Goal: Information Seeking & Learning: Learn about a topic

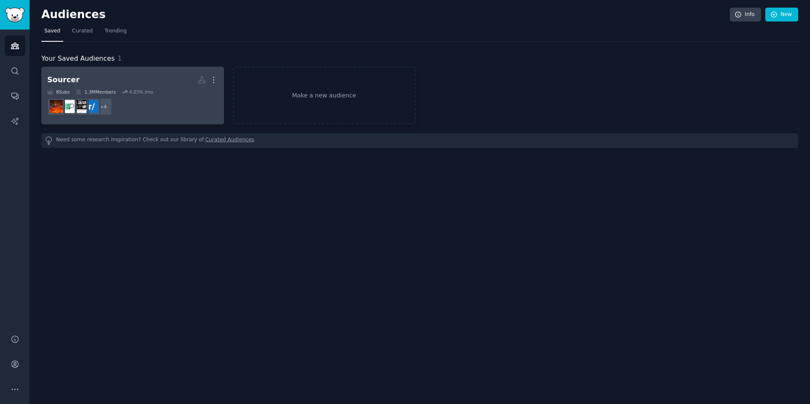
click at [158, 89] on div "8 Sub s 1.3M Members 4.03 % /mo" at bounding box center [132, 92] width 171 height 6
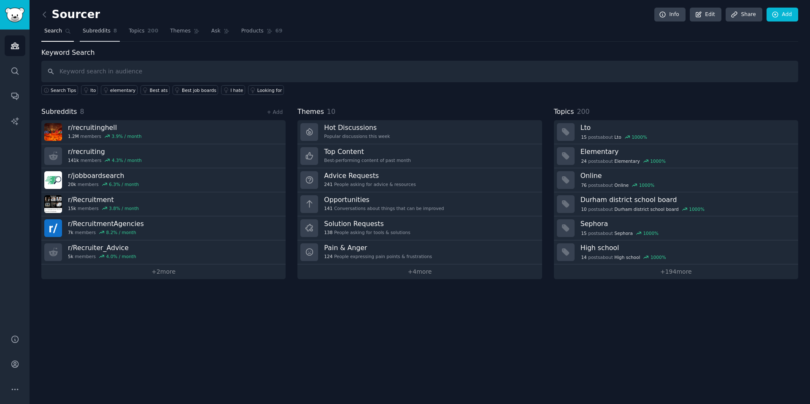
click at [103, 31] on span "Subreddits" at bounding box center [97, 31] width 28 height 8
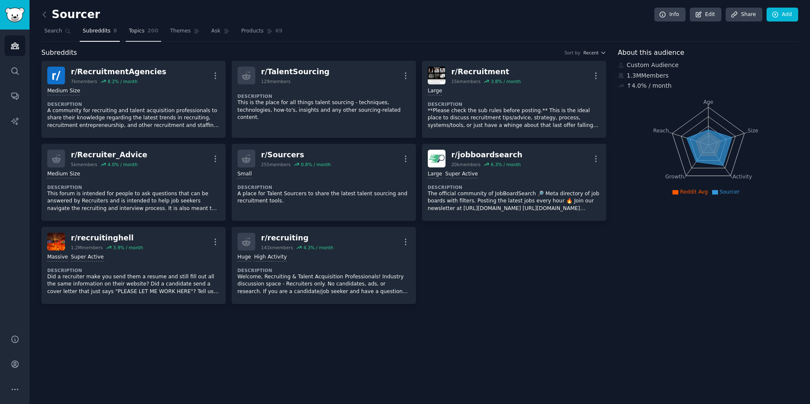
click at [140, 33] on span "Topics" at bounding box center [137, 31] width 16 height 8
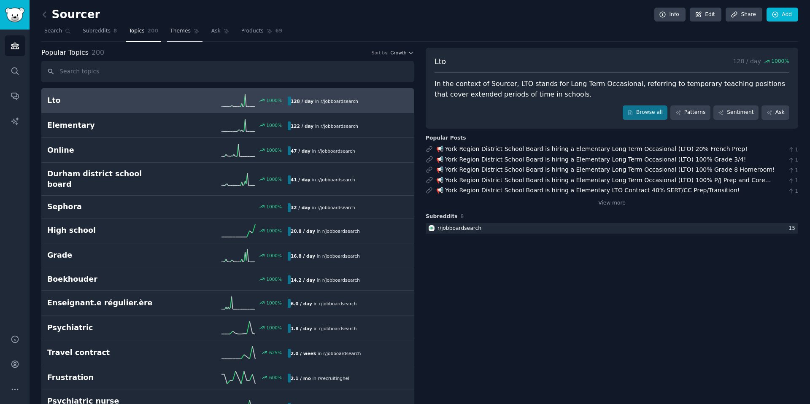
click at [187, 32] on span "Themes" at bounding box center [180, 31] width 21 height 8
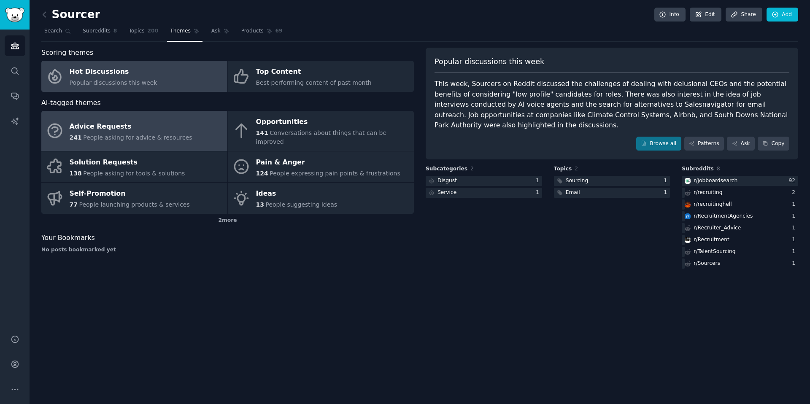
click at [96, 134] on span "People asking for advice & resources" at bounding box center [137, 137] width 109 height 7
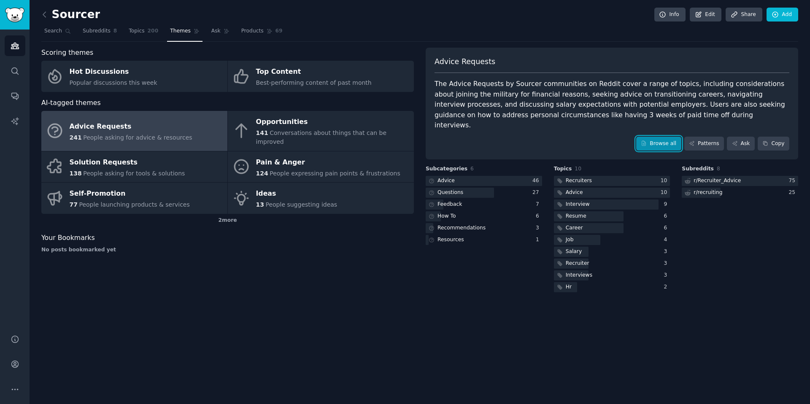
click at [656, 137] on link "Browse all" at bounding box center [659, 144] width 45 height 14
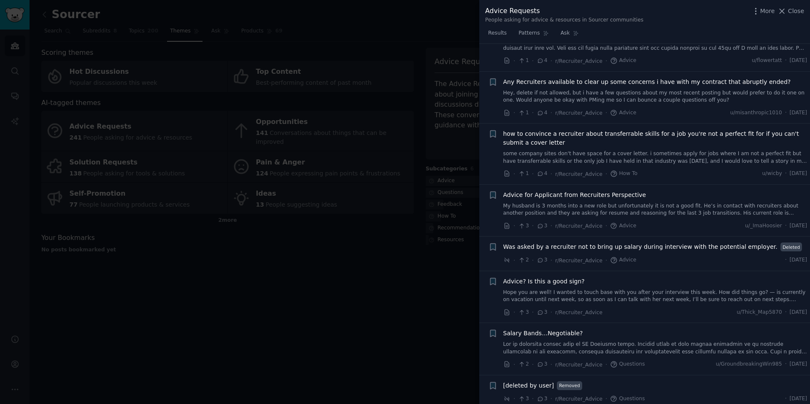
scroll to position [1731, 0]
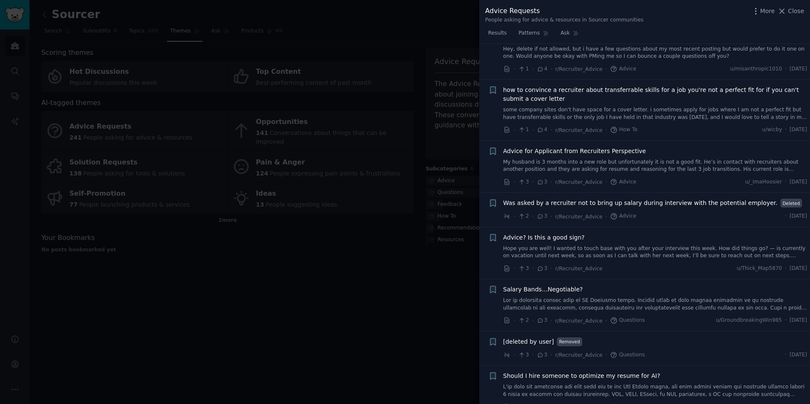
click at [368, 317] on div at bounding box center [405, 202] width 810 height 404
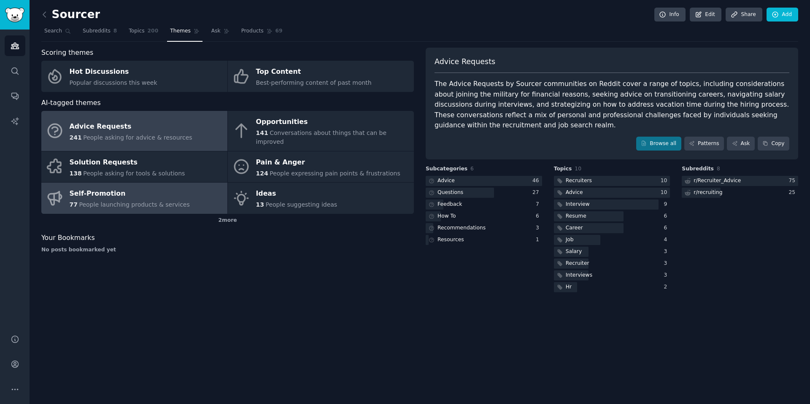
click at [182, 194] on link "Self-Promotion 77 People launching products & services" at bounding box center [134, 198] width 186 height 31
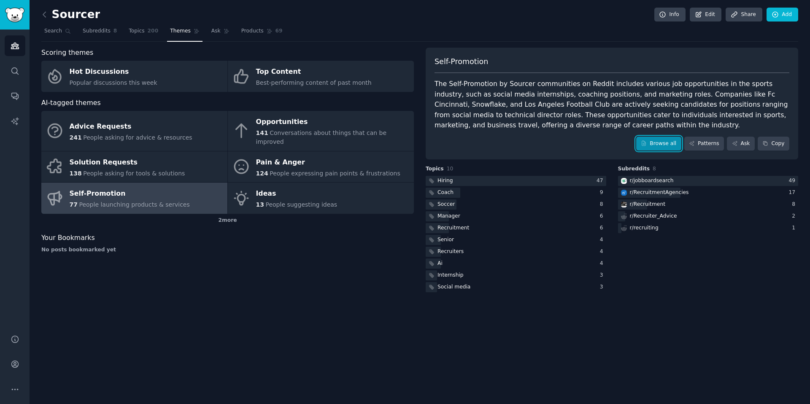
click at [661, 144] on link "Browse all" at bounding box center [659, 144] width 45 height 14
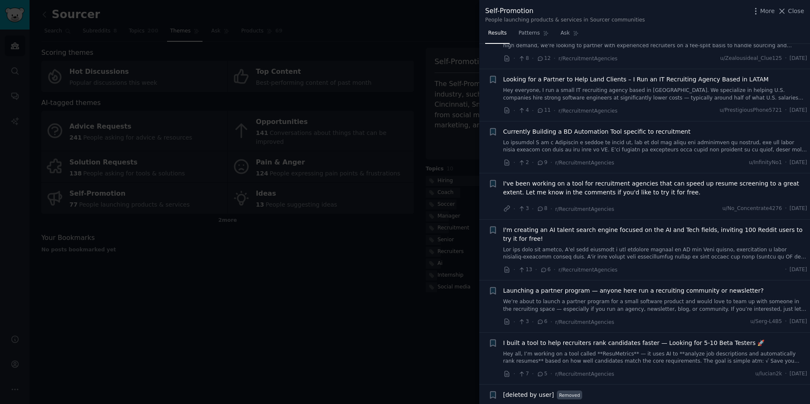
scroll to position [292, 0]
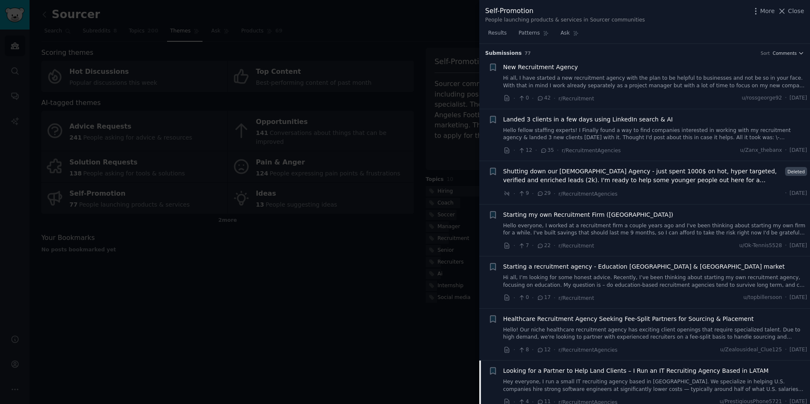
click at [633, 75] on link "Hi all, I have started a new recruitment agency with the plan to be helpful to …" at bounding box center [656, 82] width 304 height 15
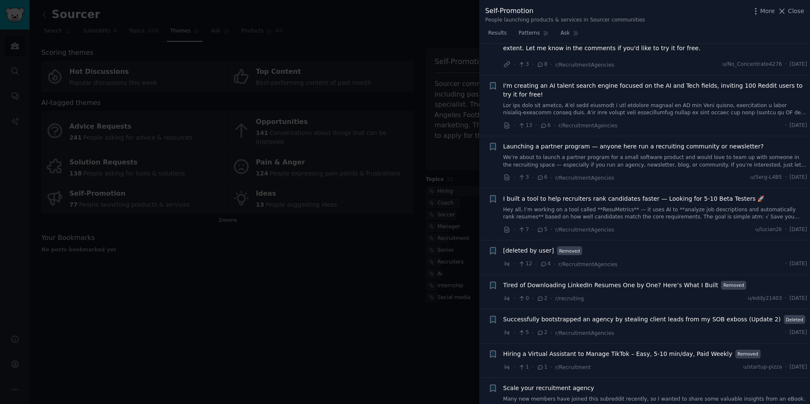
scroll to position [805, 0]
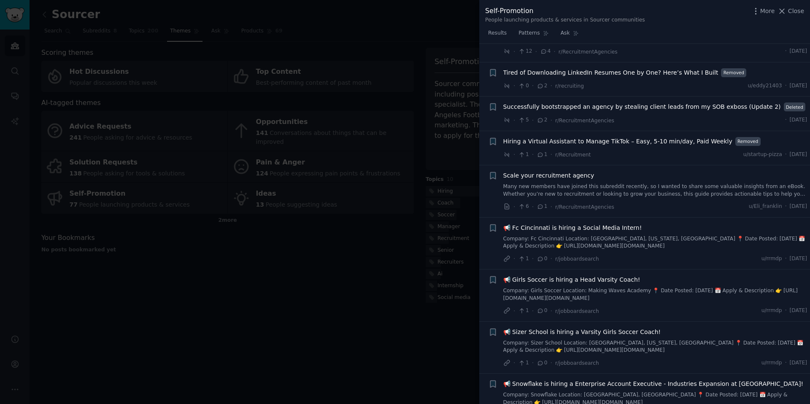
click at [306, 228] on div at bounding box center [405, 202] width 810 height 404
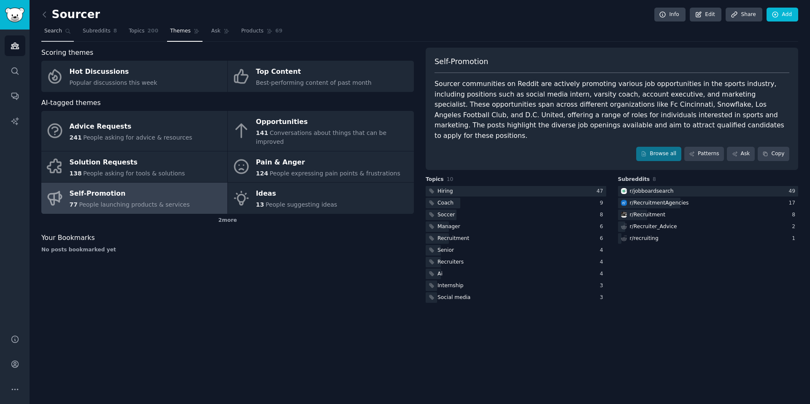
click at [47, 27] on link "Search" at bounding box center [57, 32] width 33 height 17
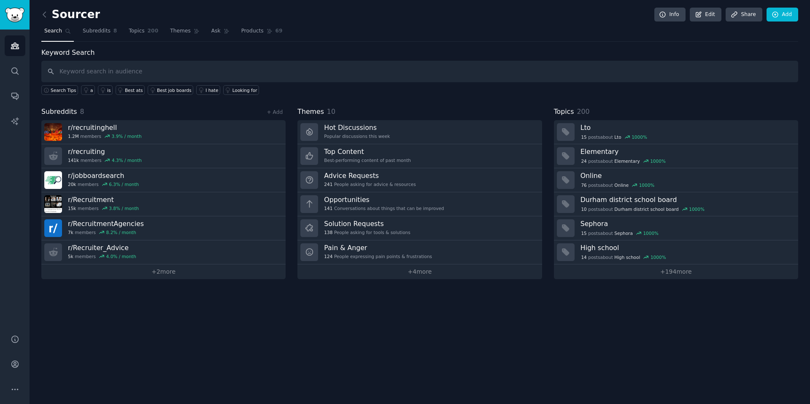
click at [156, 73] on input "text" at bounding box center [419, 72] width 757 height 22
click at [154, 72] on input "text" at bounding box center [419, 72] width 757 height 22
click at [233, 87] on div "Looking for" at bounding box center [245, 90] width 25 height 6
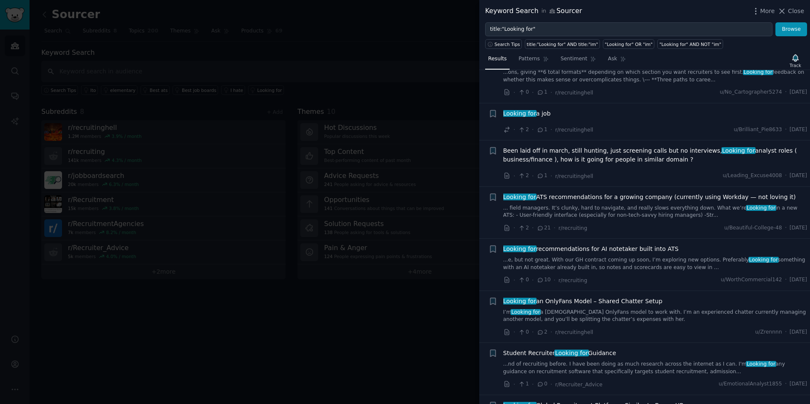
scroll to position [752, 0]
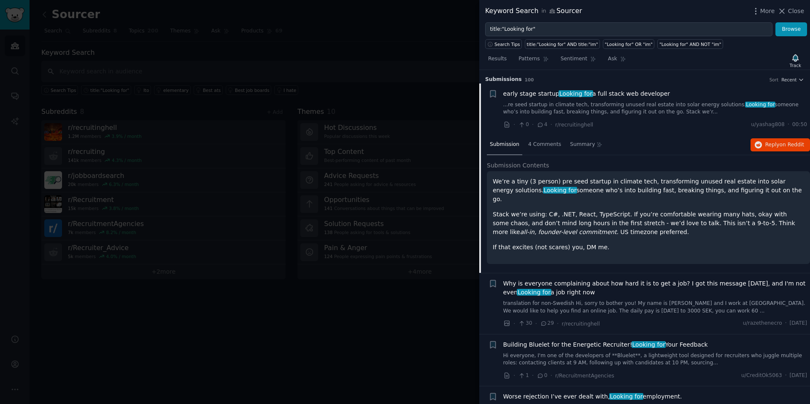
click at [743, 211] on p "Stack we’re using: C#, .NET, React, TypeScript. If you’re comfortable wearing m…" at bounding box center [649, 223] width 312 height 27
click at [768, 142] on span "Reply on Reddit" at bounding box center [785, 145] width 39 height 8
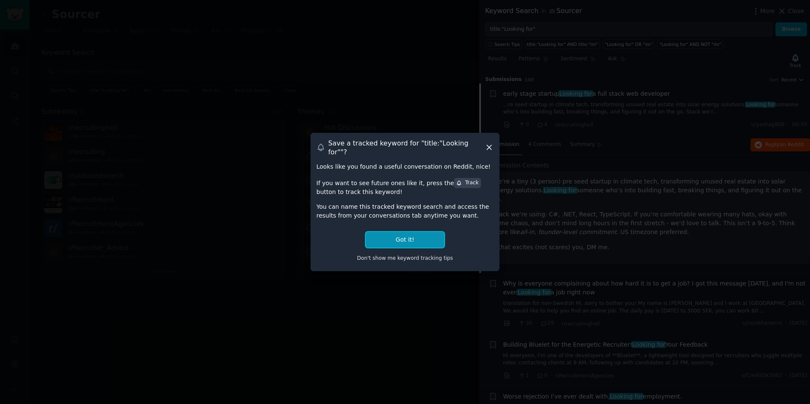
click at [417, 232] on button "Got it!" at bounding box center [405, 240] width 79 height 16
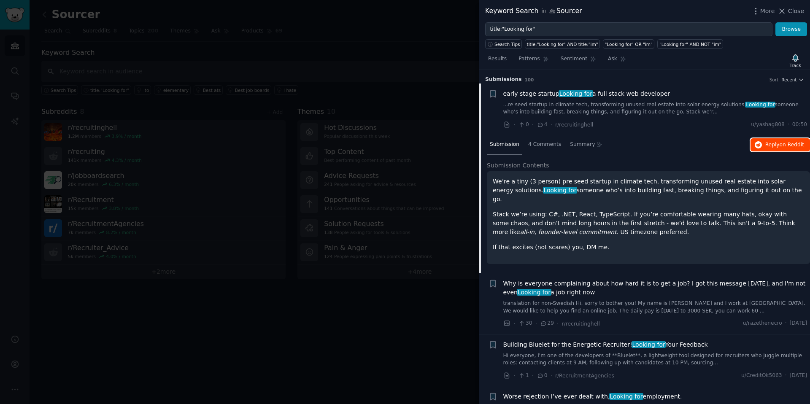
click at [760, 146] on button "Reply on Reddit" at bounding box center [781, 145] width 60 height 14
click at [393, 62] on div at bounding box center [405, 202] width 810 height 404
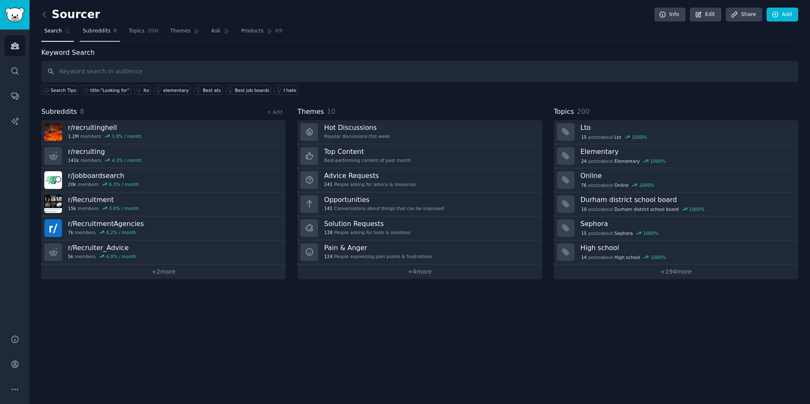
click at [114, 35] on link "Subreddits 8" at bounding box center [100, 32] width 40 height 17
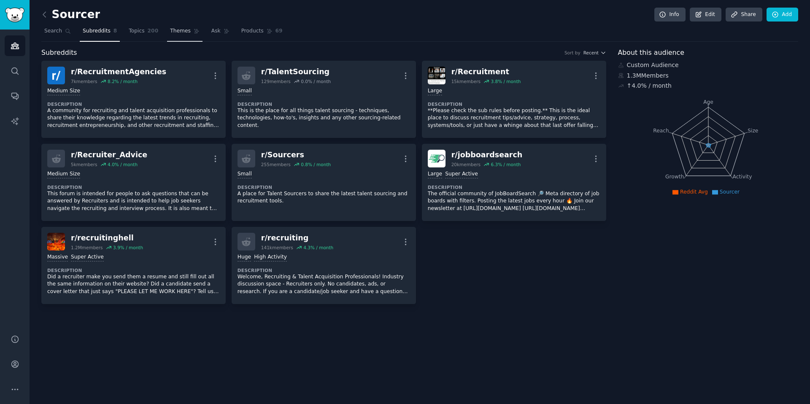
click at [149, 39] on link "Topics 200" at bounding box center [143, 32] width 35 height 17
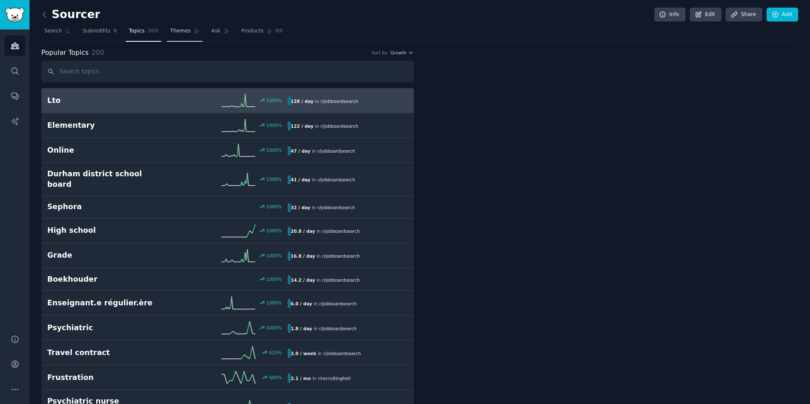
click at [185, 25] on link "Themes" at bounding box center [184, 32] width 35 height 17
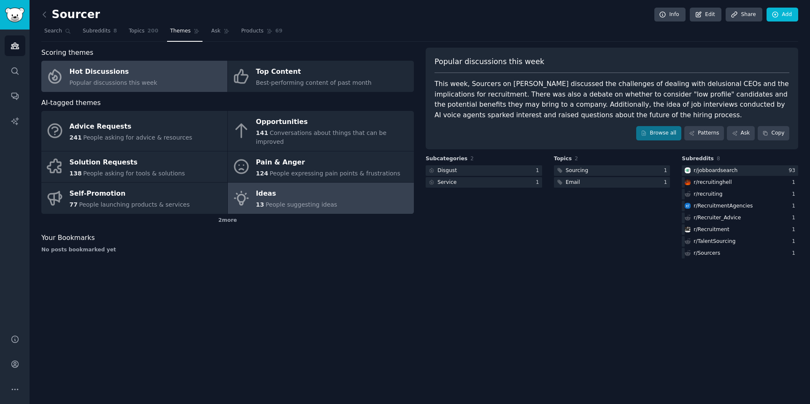
click at [306, 201] on span "People suggesting ideas" at bounding box center [302, 204] width 72 height 7
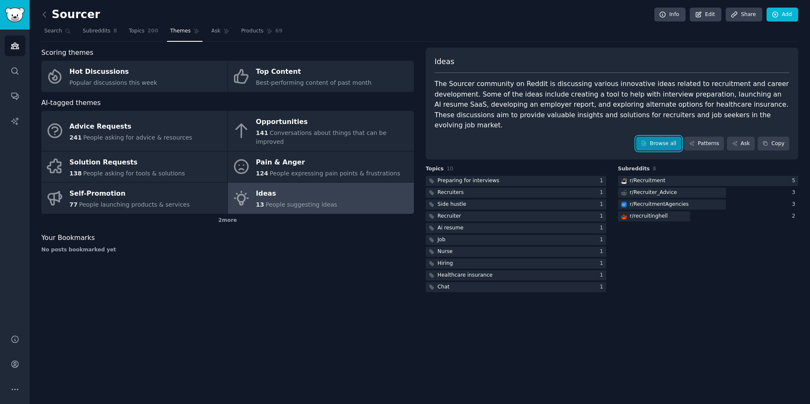
click at [650, 137] on link "Browse all" at bounding box center [659, 144] width 45 height 14
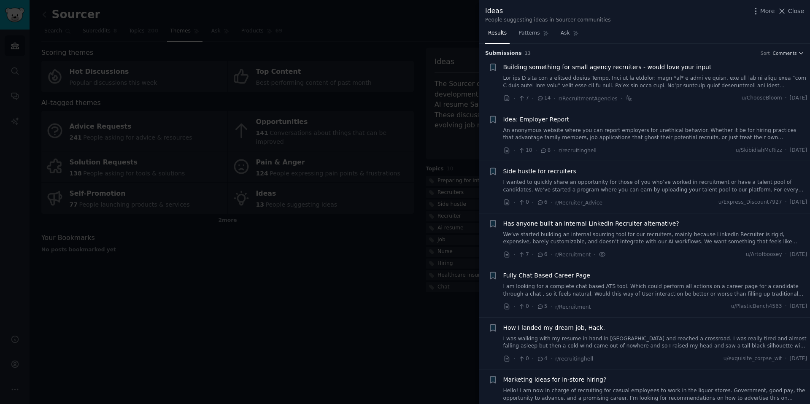
scroll to position [339, 0]
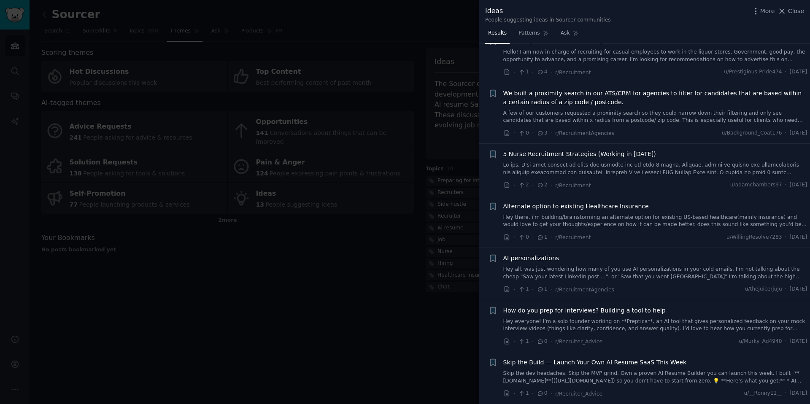
drag, startPoint x: 304, startPoint y: 284, endPoint x: 295, endPoint y: 294, distance: 14.0
click at [295, 295] on div at bounding box center [405, 202] width 810 height 404
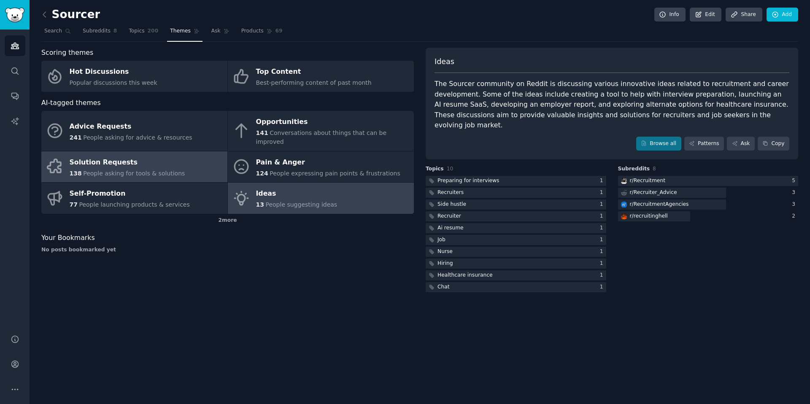
click at [146, 159] on div "Solution Requests" at bounding box center [128, 163] width 116 height 14
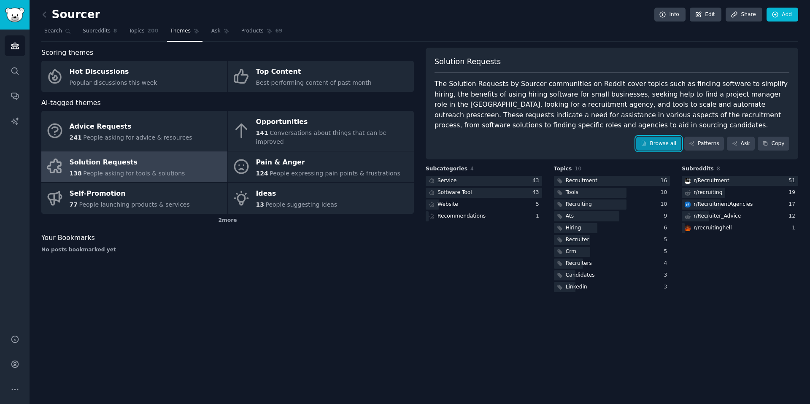
click at [647, 144] on icon at bounding box center [644, 144] width 6 height 6
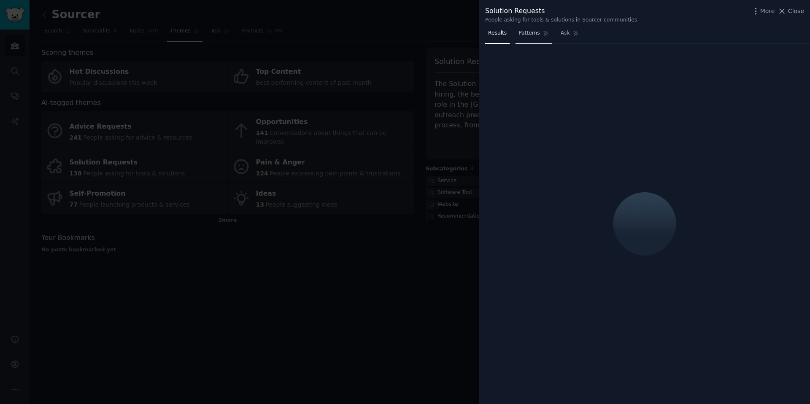
click at [528, 33] on span "Patterns" at bounding box center [529, 34] width 21 height 8
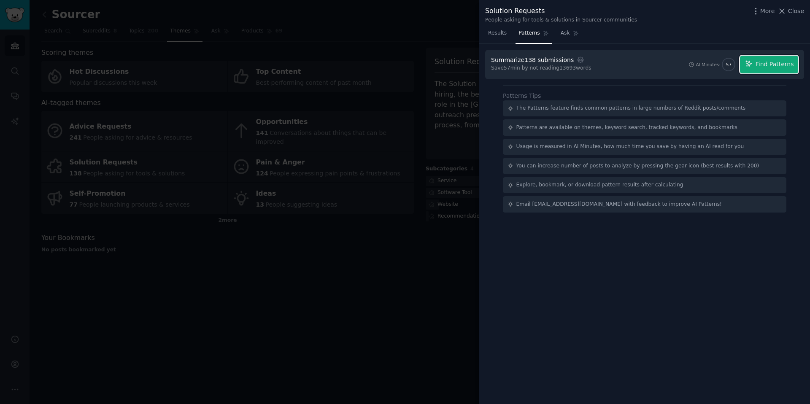
click at [787, 65] on span "Find Patterns" at bounding box center [775, 64] width 38 height 9
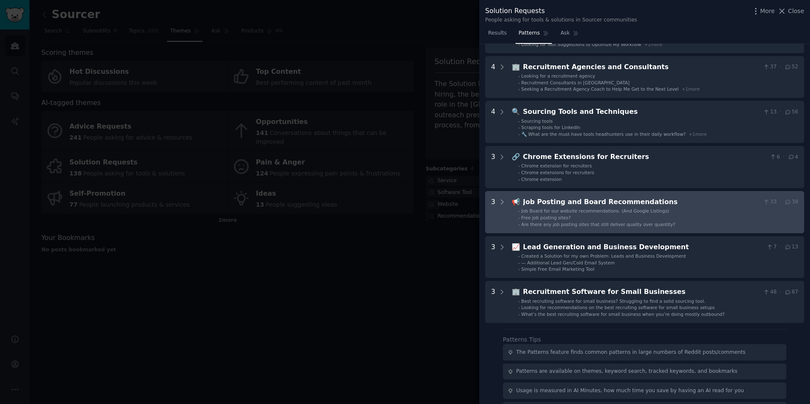
scroll to position [268, 0]
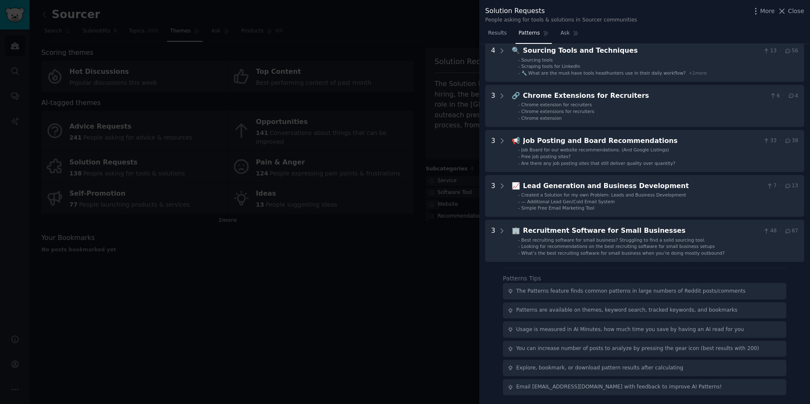
click at [324, 228] on div at bounding box center [405, 202] width 810 height 404
